Goal: Information Seeking & Learning: Learn about a topic

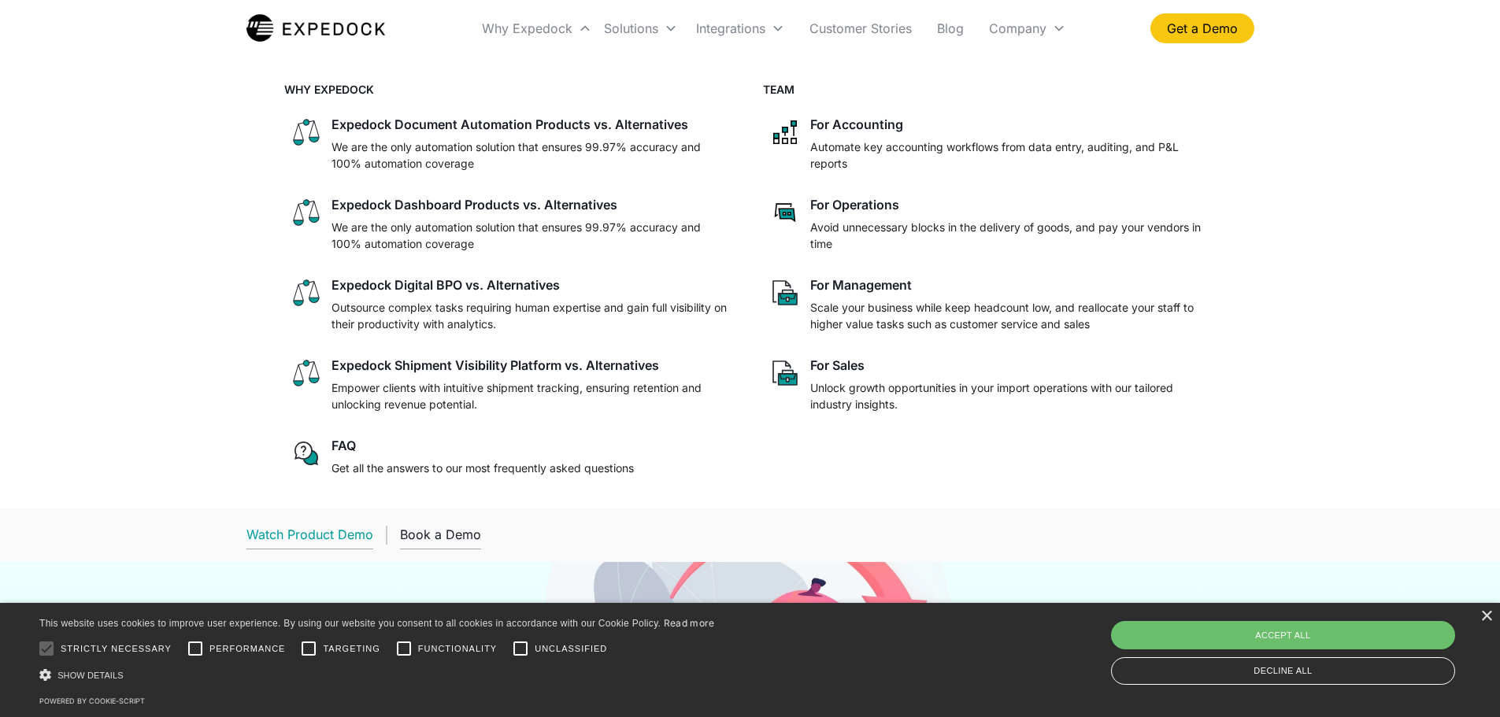
click at [348, 525] on link "Watch Product Demo" at bounding box center [310, 535] width 127 height 29
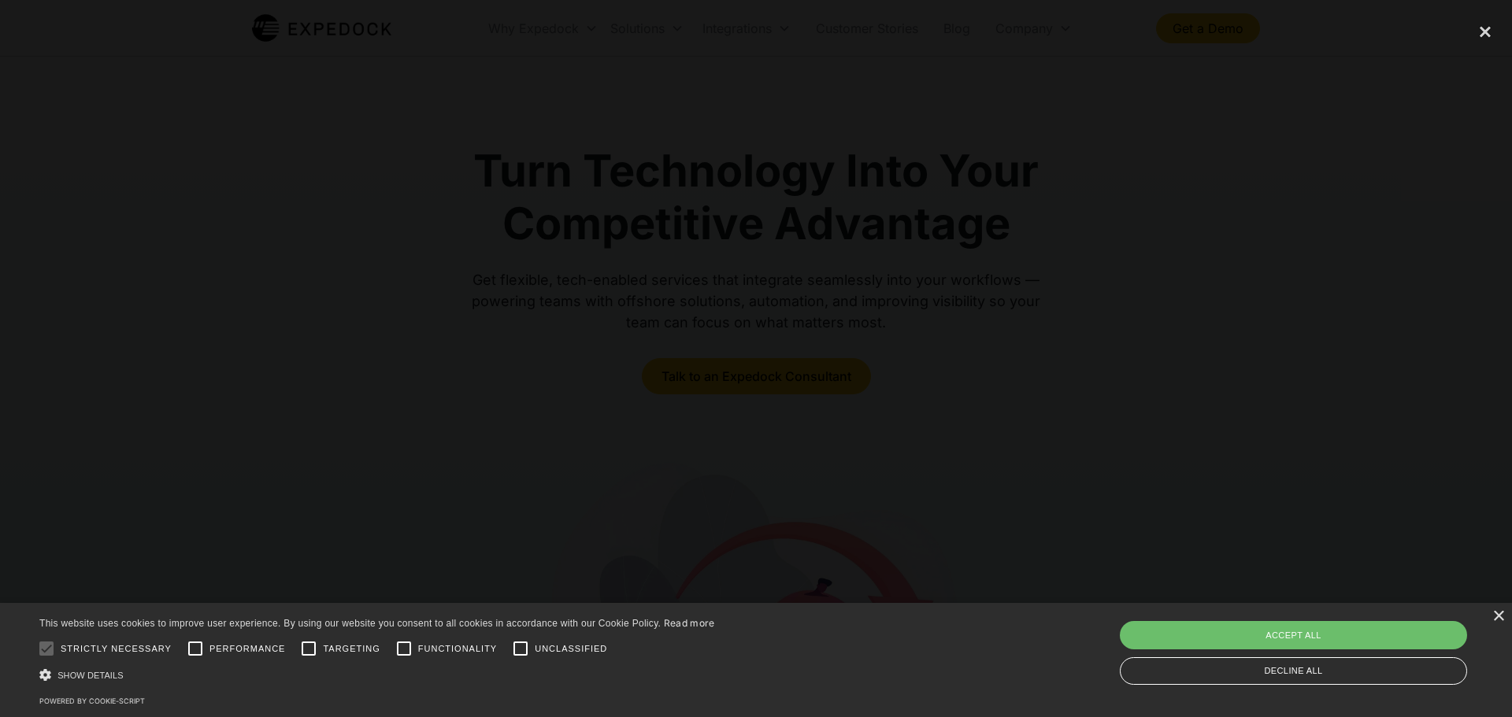
click at [1353, 217] on div at bounding box center [756, 358] width 1512 height 689
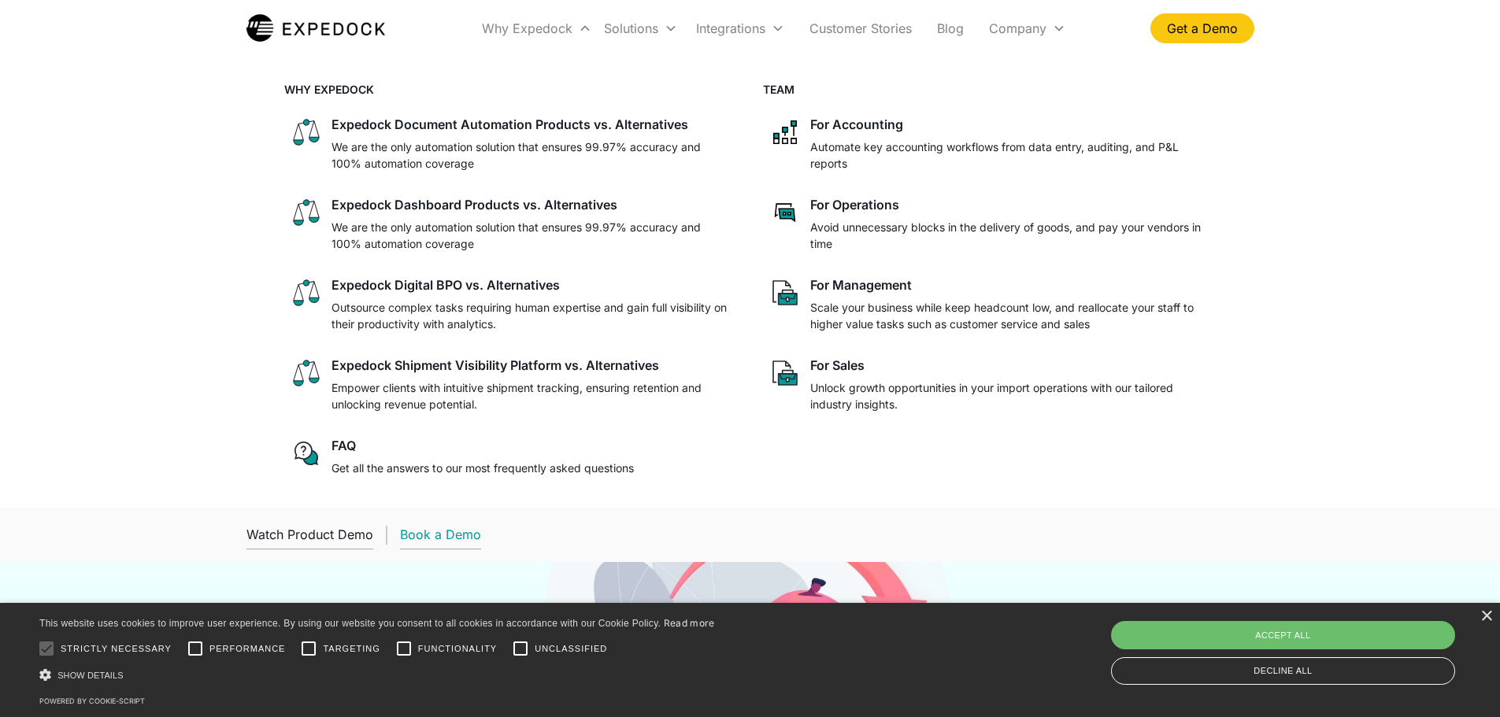
click at [457, 537] on div "Book a Demo" at bounding box center [440, 535] width 81 height 16
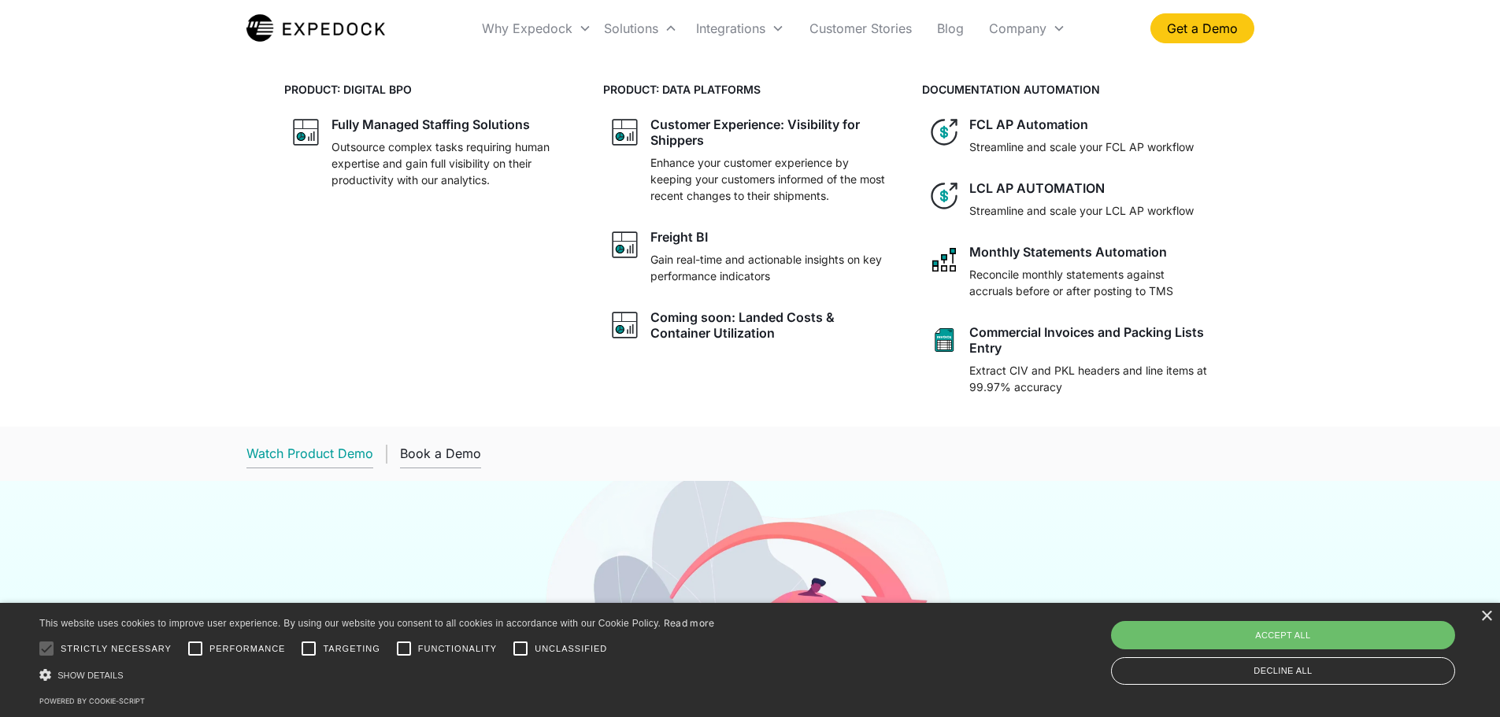
click at [340, 460] on div "Watch Product Demo" at bounding box center [310, 454] width 127 height 16
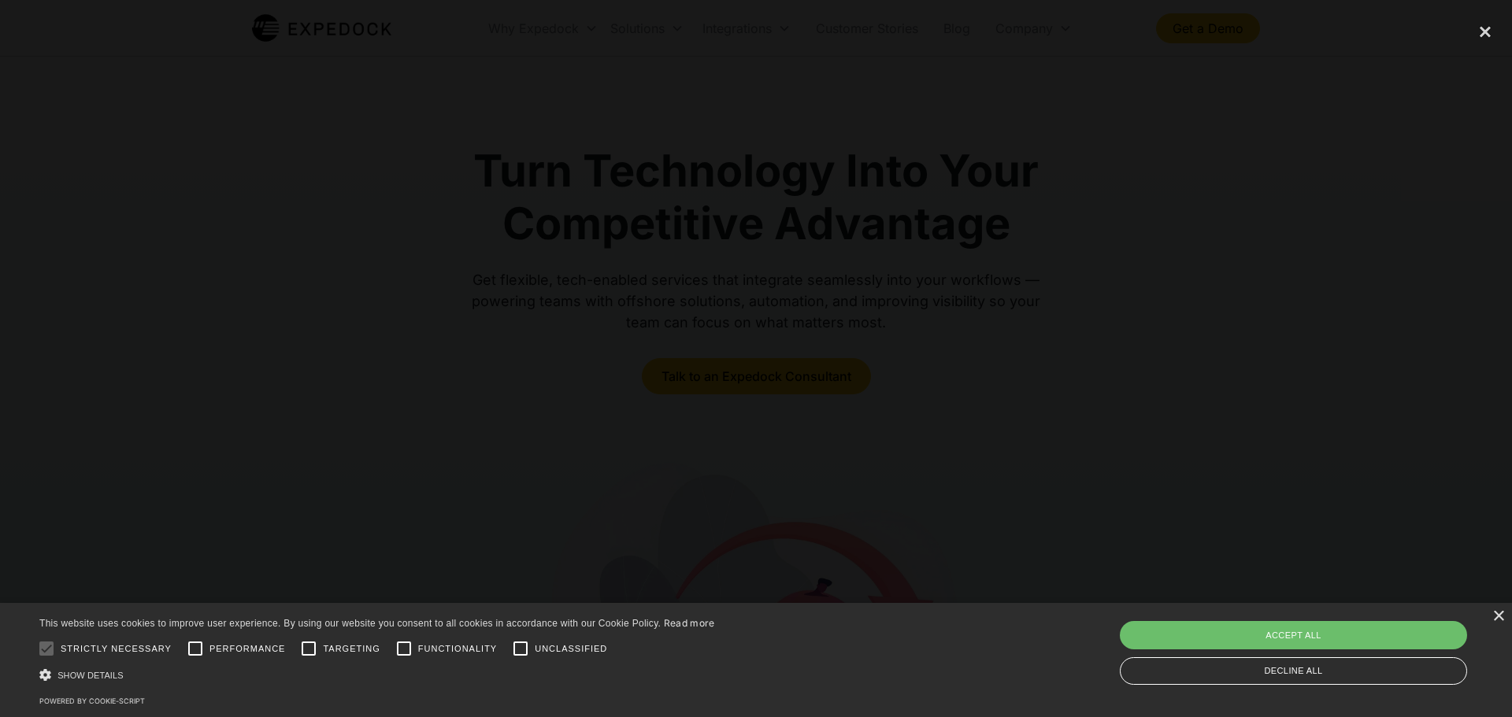
click at [1238, 235] on div at bounding box center [756, 358] width 1512 height 689
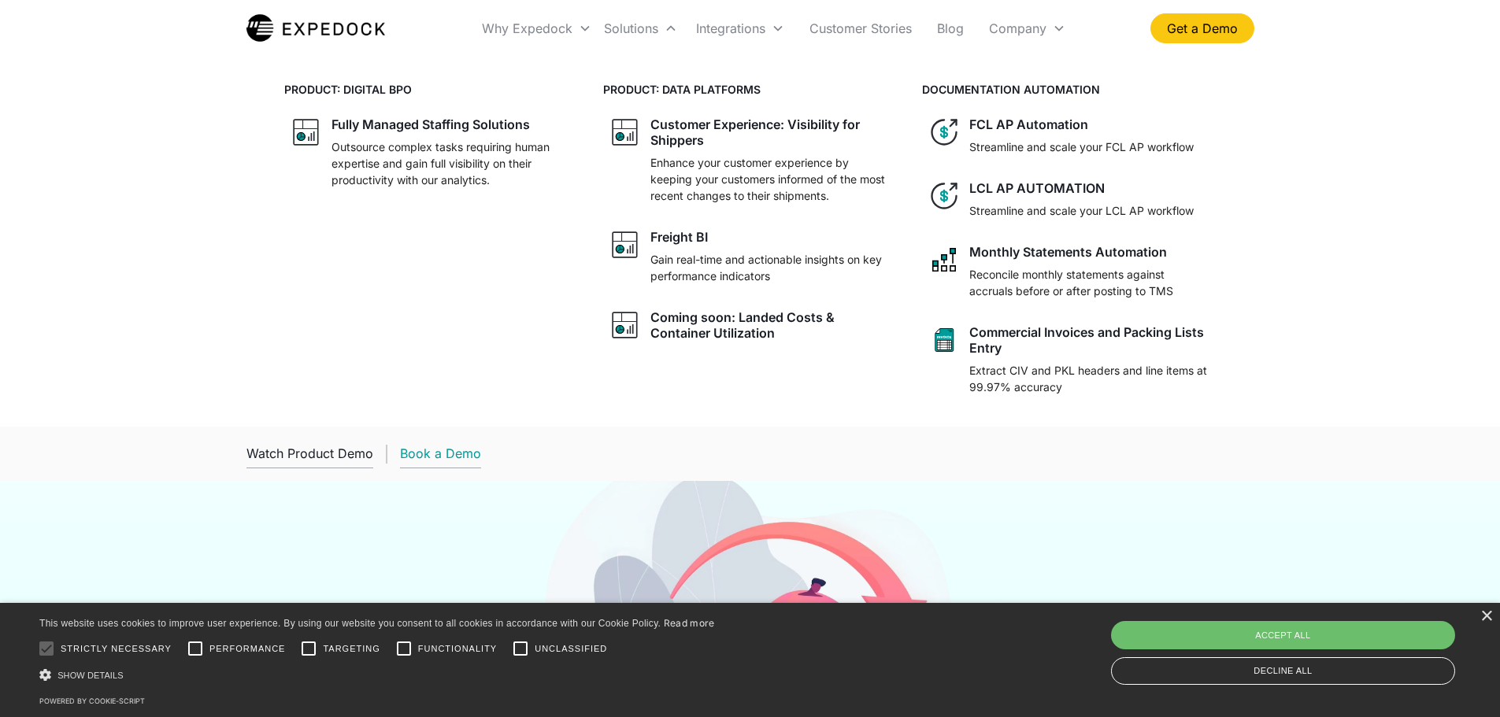
click at [433, 453] on div "Book a Demo" at bounding box center [440, 454] width 81 height 16
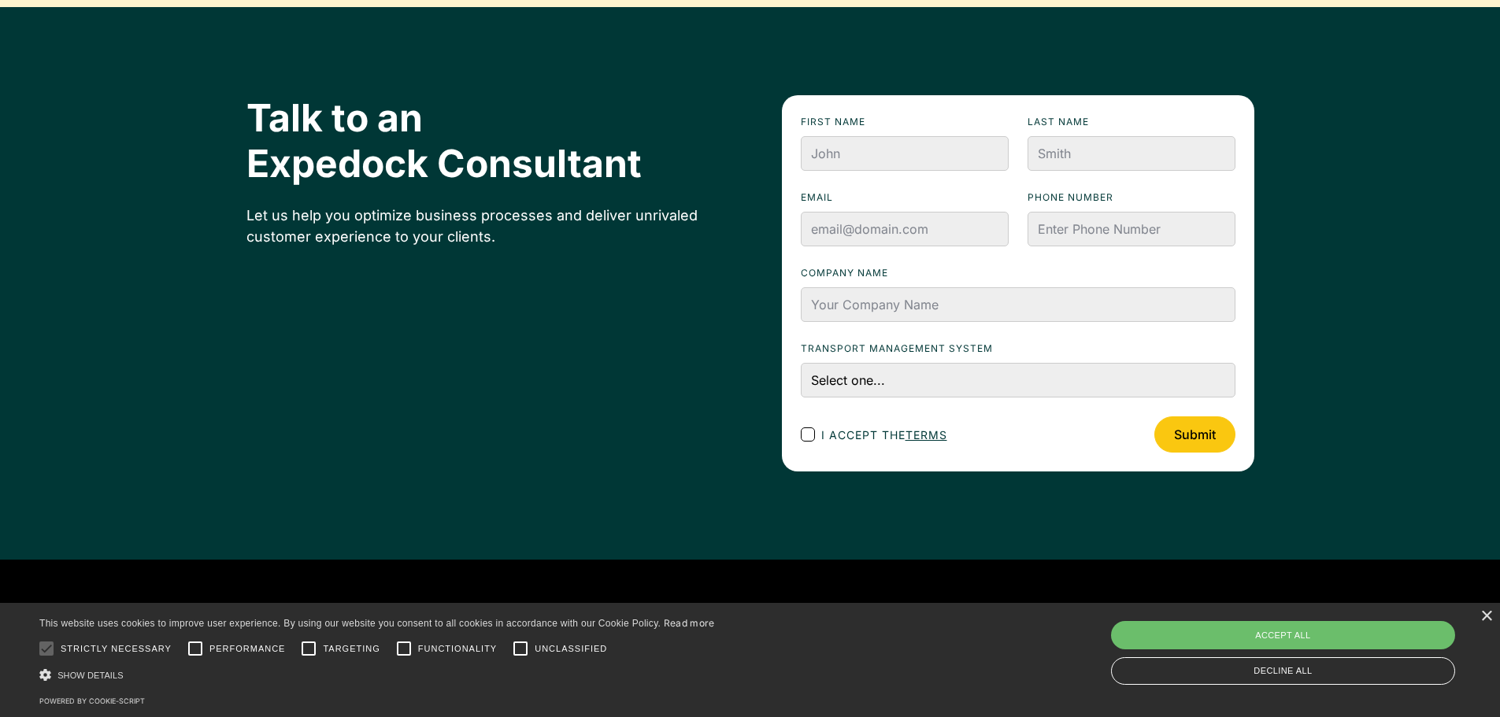
scroll to position [5321, 0]
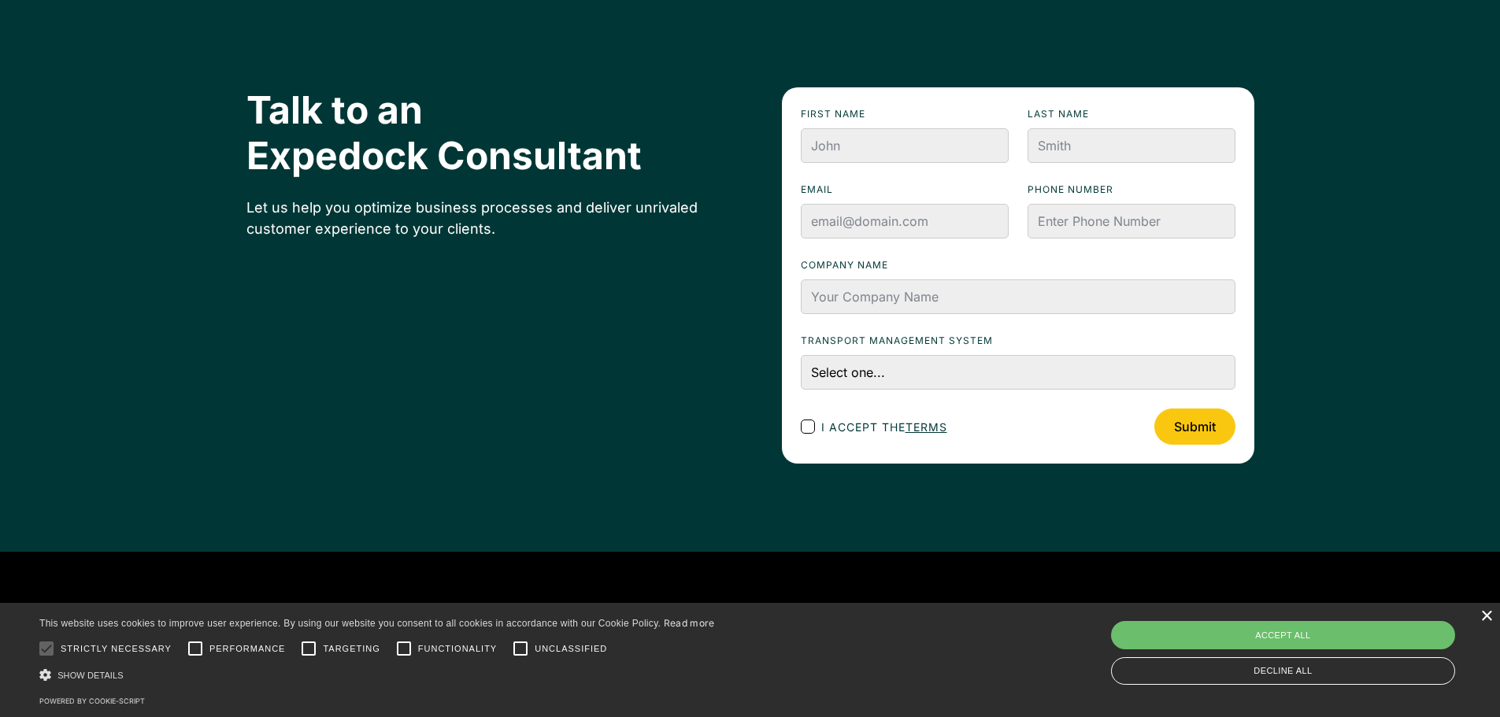
click at [1484, 620] on div "×" at bounding box center [1487, 617] width 12 height 12
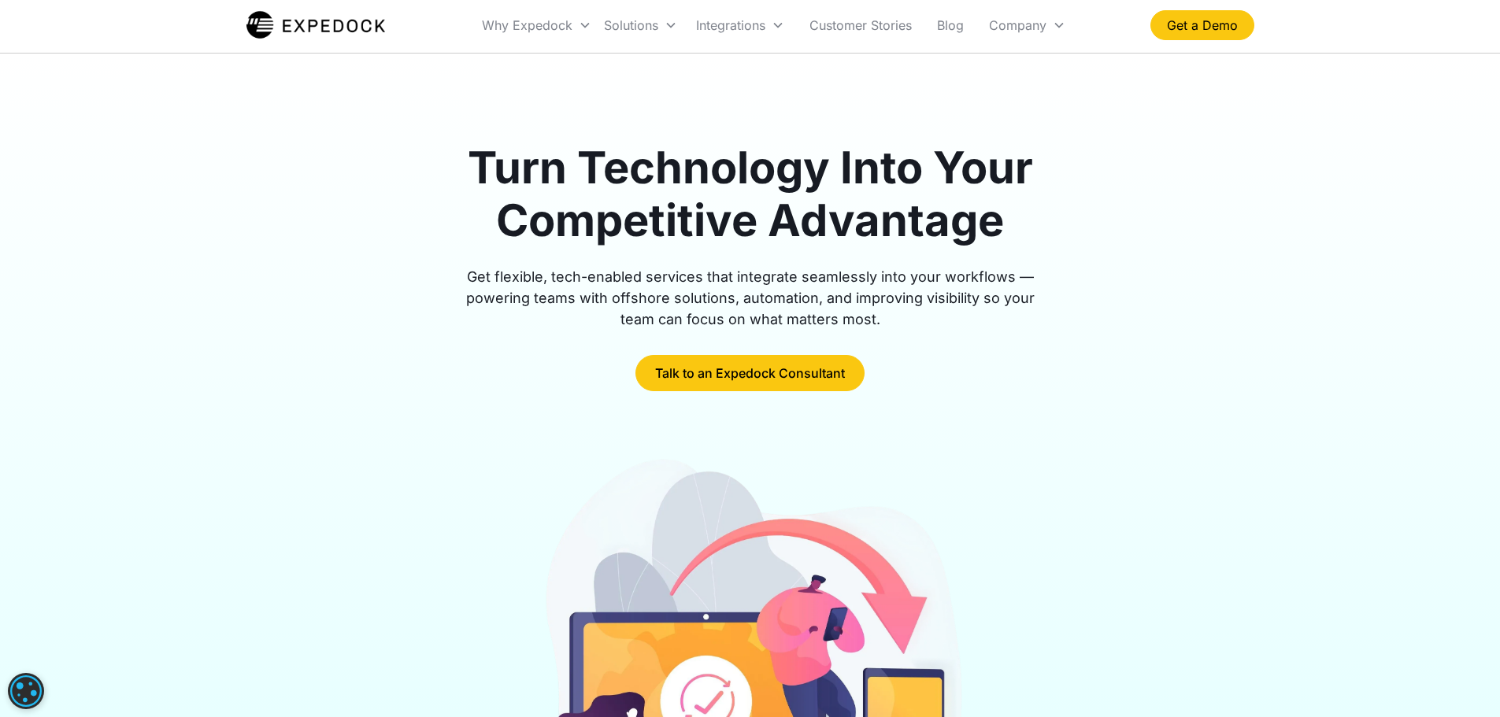
scroll to position [0, 0]
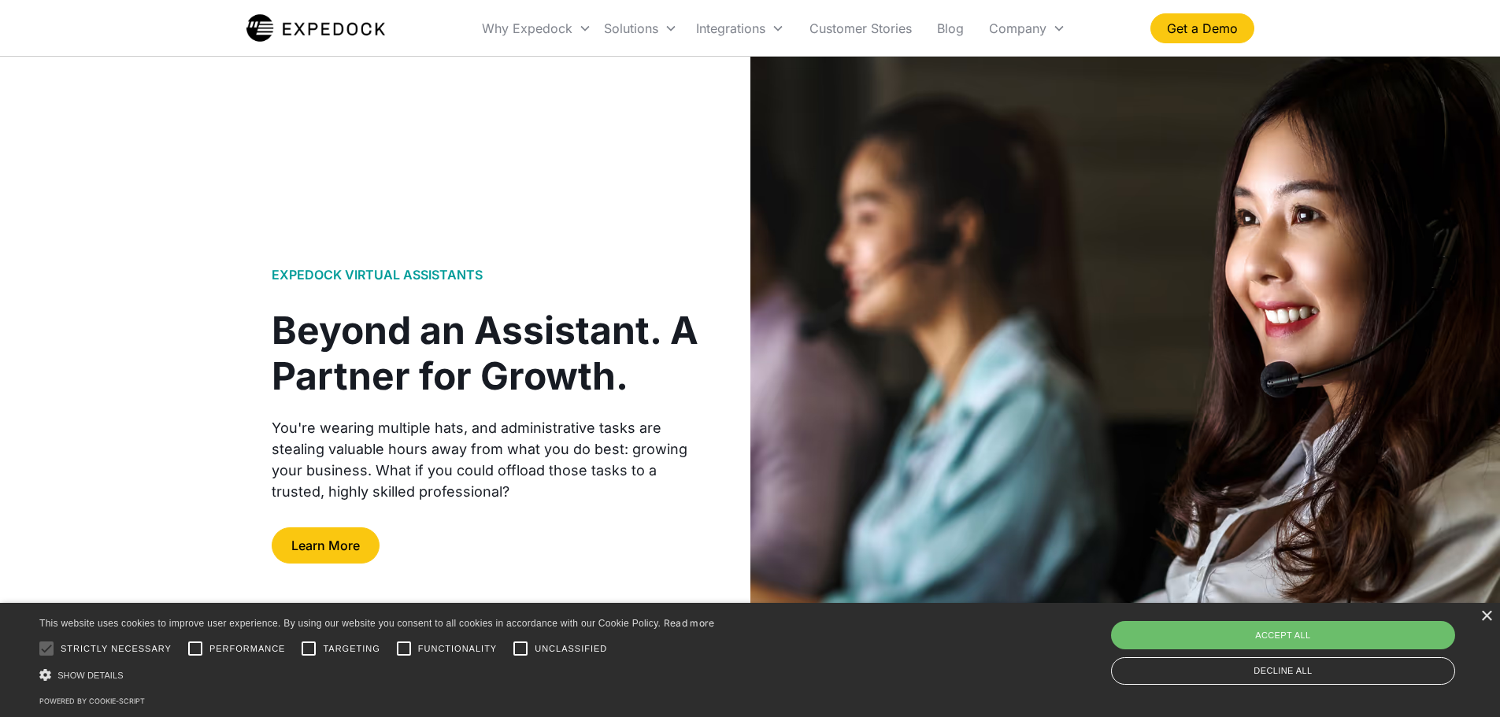
click at [667, 335] on div "Beyond an Assistant. A Partner for Growth." at bounding box center [492, 353] width 441 height 91
drag, startPoint x: 669, startPoint y: 335, endPoint x: 659, endPoint y: 333, distance: 9.6
click at [659, 333] on div "Beyond an Assistant. A Partner for Growth." at bounding box center [492, 353] width 441 height 91
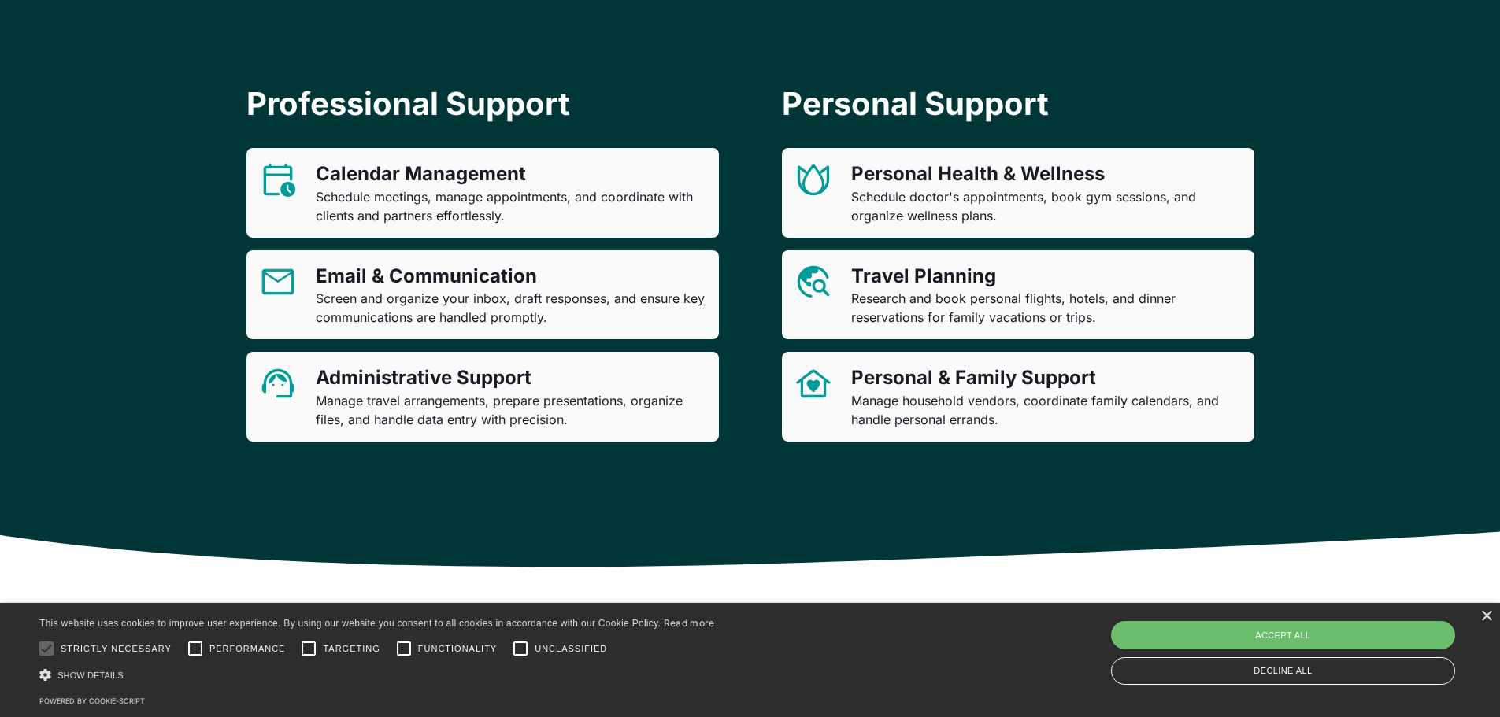
scroll to position [1103, 0]
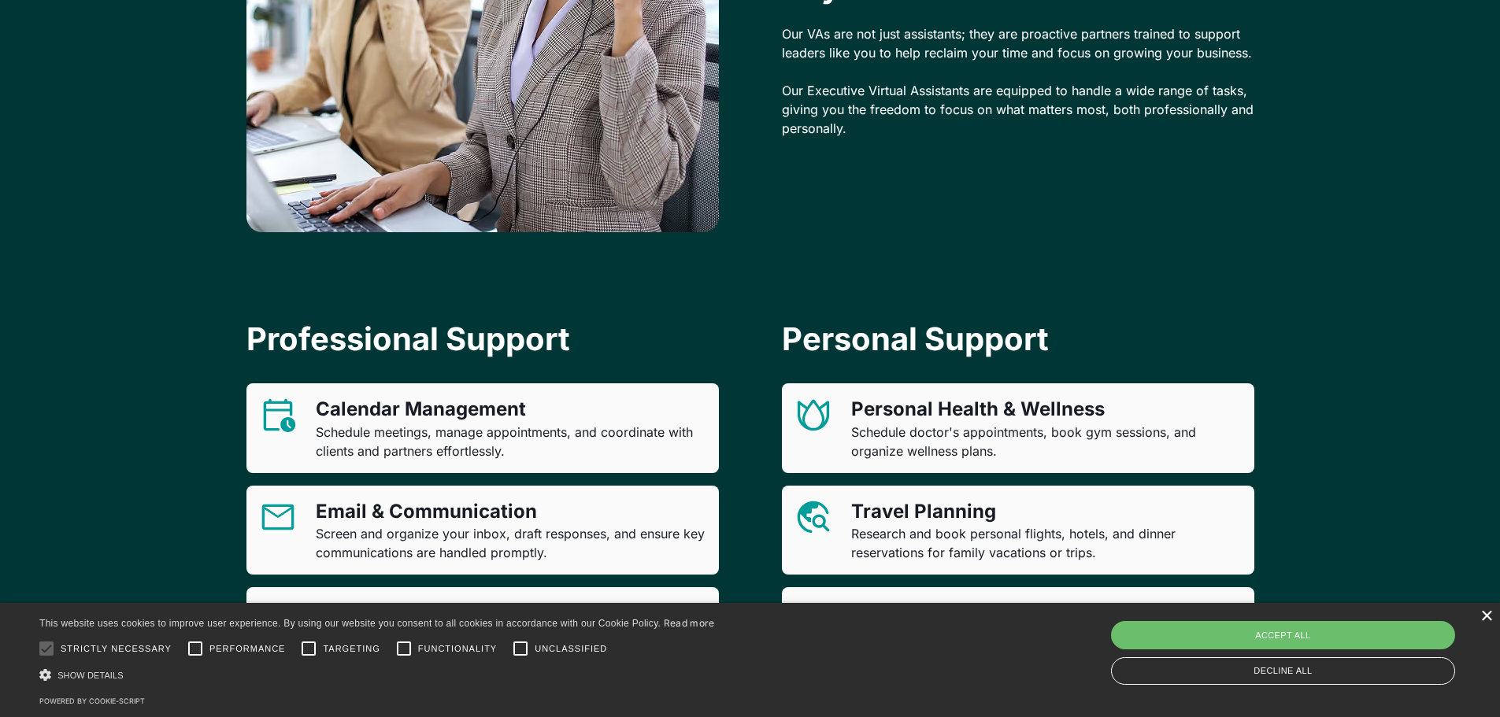
click at [1485, 614] on div "×" at bounding box center [1487, 617] width 12 height 12
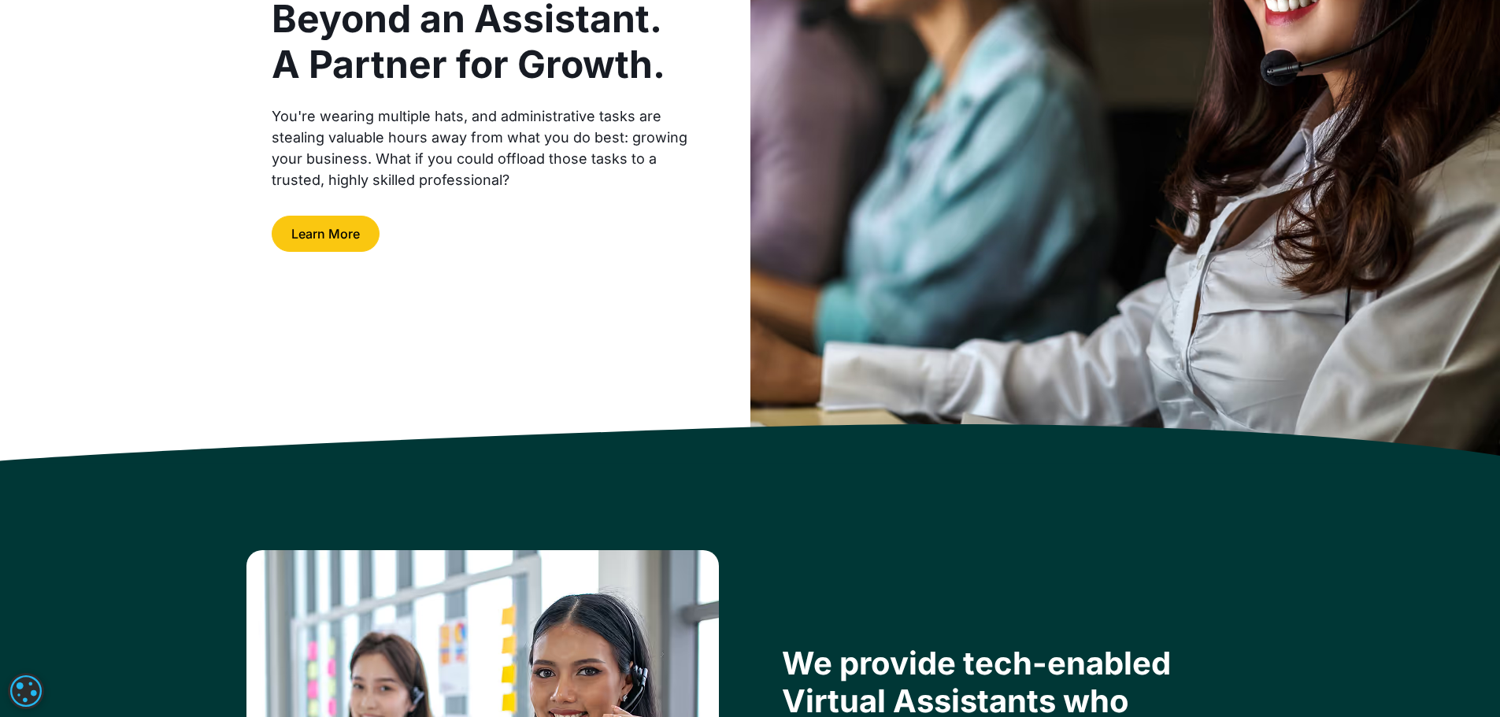
scroll to position [0, 0]
